Goal: Manage account settings

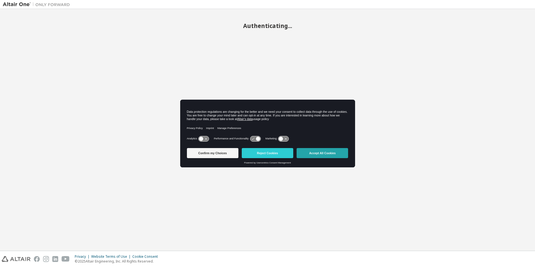
click at [324, 152] on button "Accept All Cookies" at bounding box center [322, 153] width 51 height 10
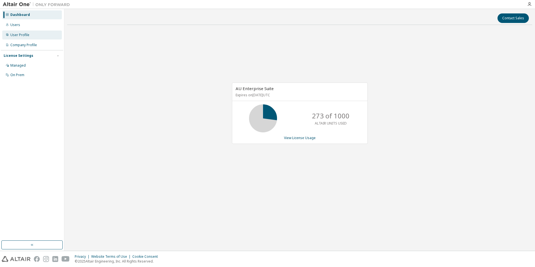
click at [23, 35] on div "User Profile" at bounding box center [19, 35] width 19 height 4
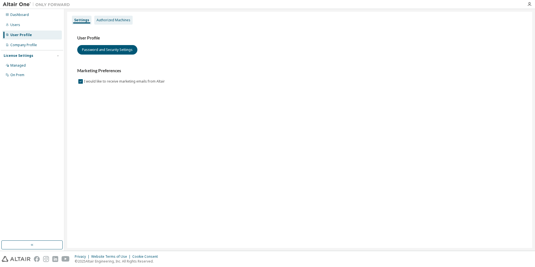
click at [107, 18] on div "Authorized Machines" at bounding box center [114, 20] width 34 height 4
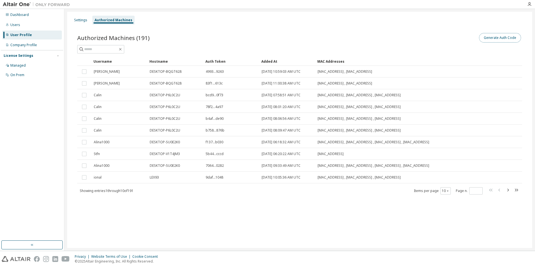
click at [501, 39] on button "Generate Auth Code" at bounding box center [500, 38] width 42 height 10
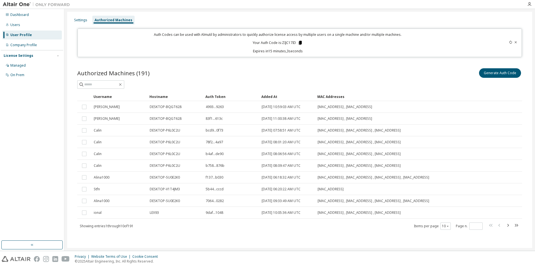
click at [300, 41] on icon at bounding box center [300, 43] width 3 height 4
